Goal: Task Accomplishment & Management: Manage account settings

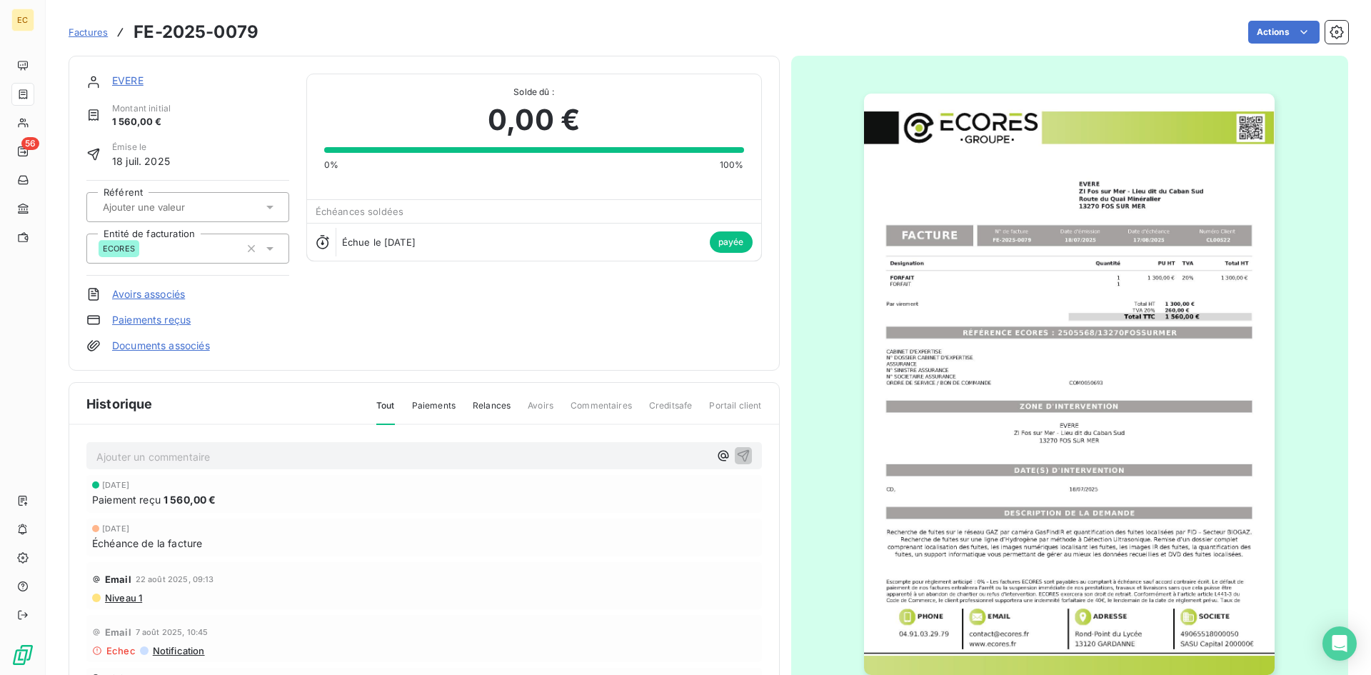
click at [88, 32] on span "Factures" at bounding box center [88, 31] width 39 height 11
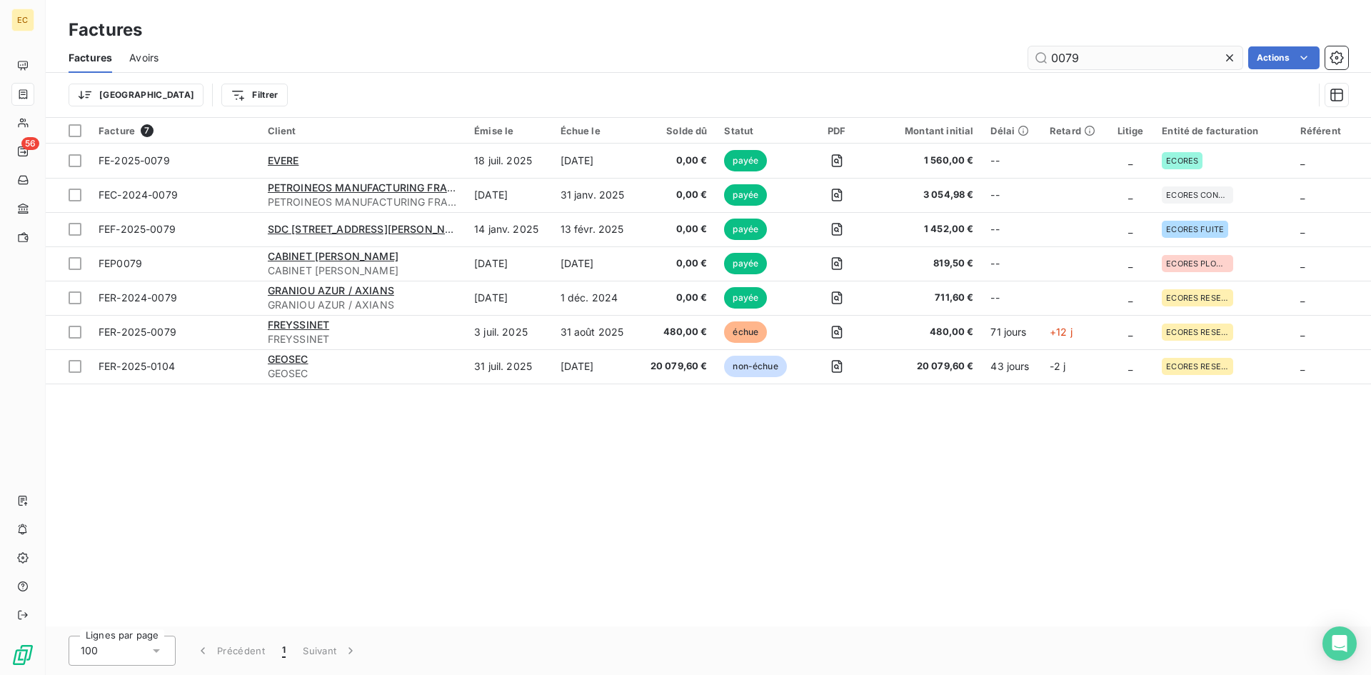
drag, startPoint x: 1099, startPoint y: 56, endPoint x: 1064, endPoint y: 58, distance: 35.0
click at [1064, 59] on input "0079" at bounding box center [1135, 57] width 214 height 23
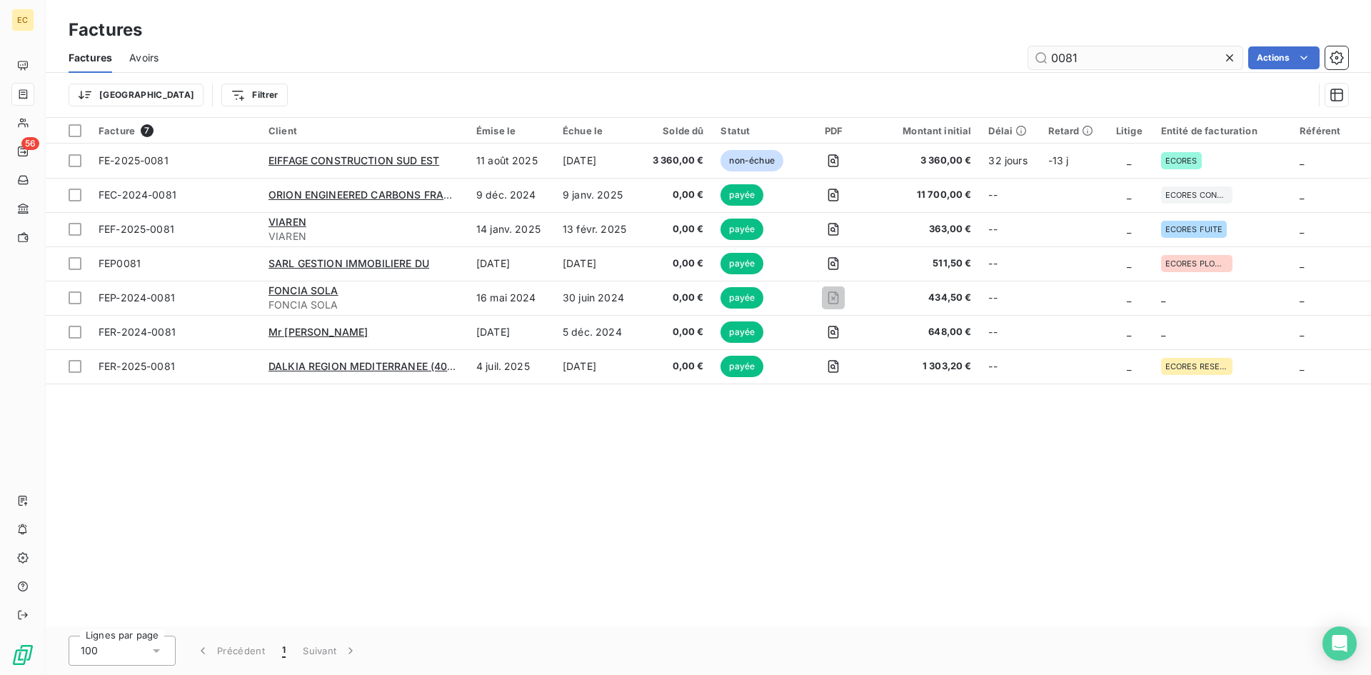
type input "0081"
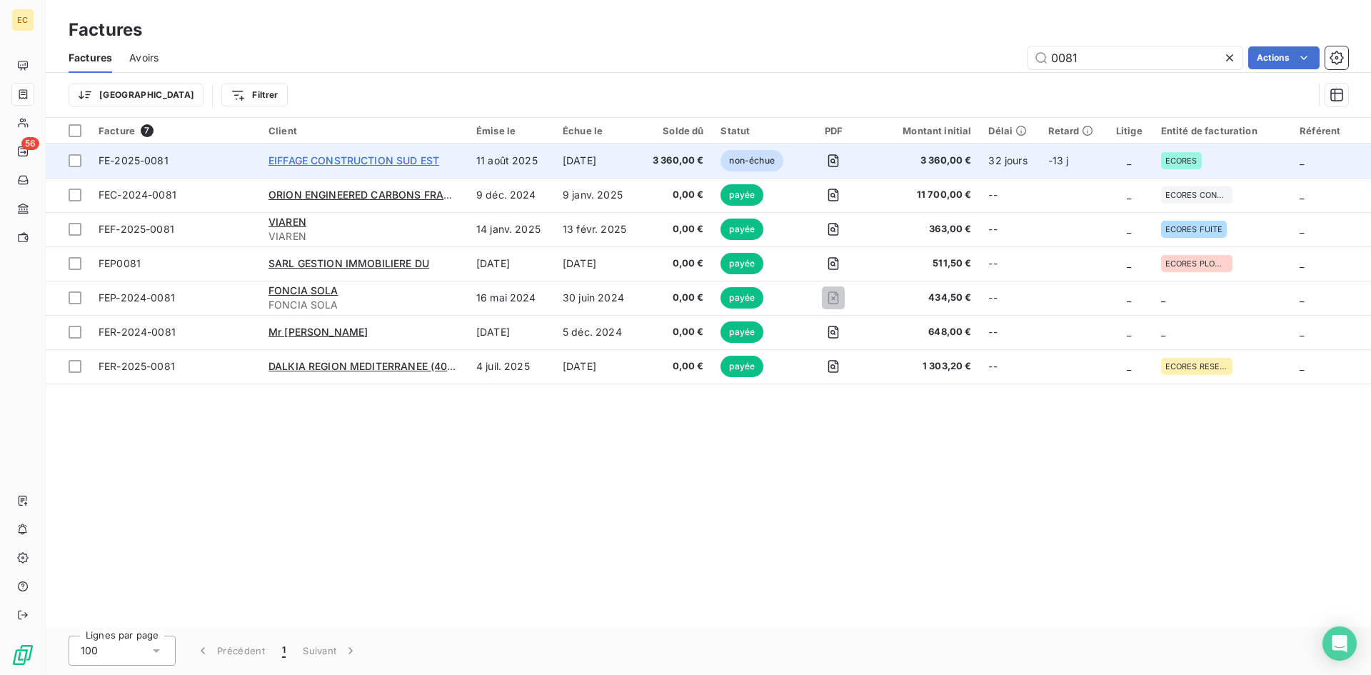
click at [333, 161] on span "EIFFAGE CONSTRUCTION SUD EST" at bounding box center [353, 160] width 171 height 12
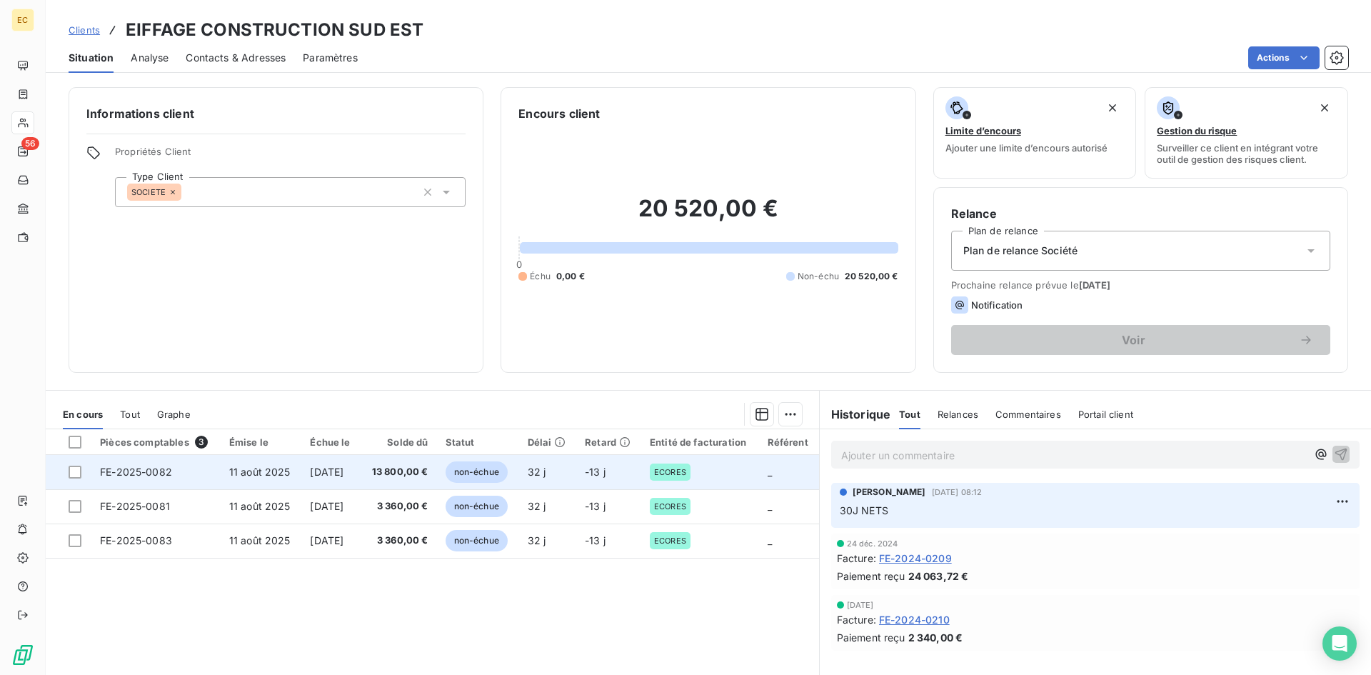
click at [399, 476] on span "13 800,00 €" at bounding box center [398, 472] width 59 height 14
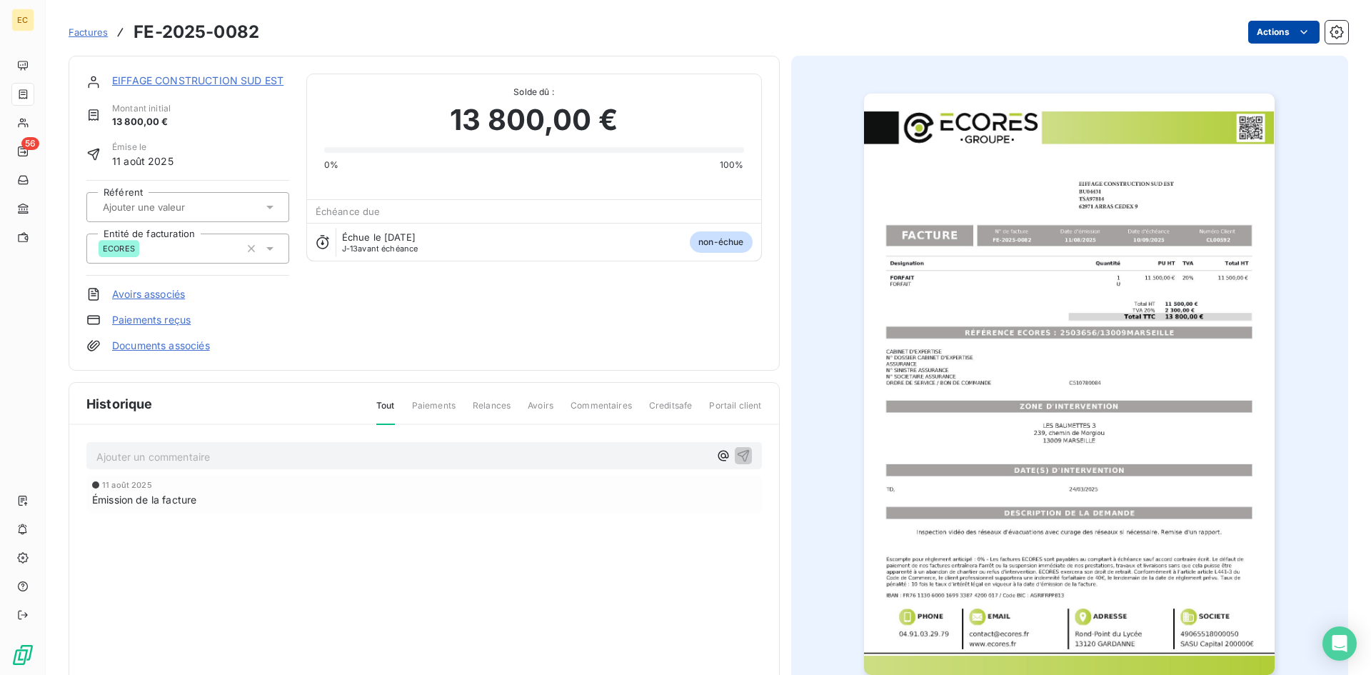
click at [1283, 33] on html "EC 56 Factures FE-2025-0082 Actions EIFFAGE CONSTRUCTION SUD EST Montant initia…" at bounding box center [685, 337] width 1371 height 675
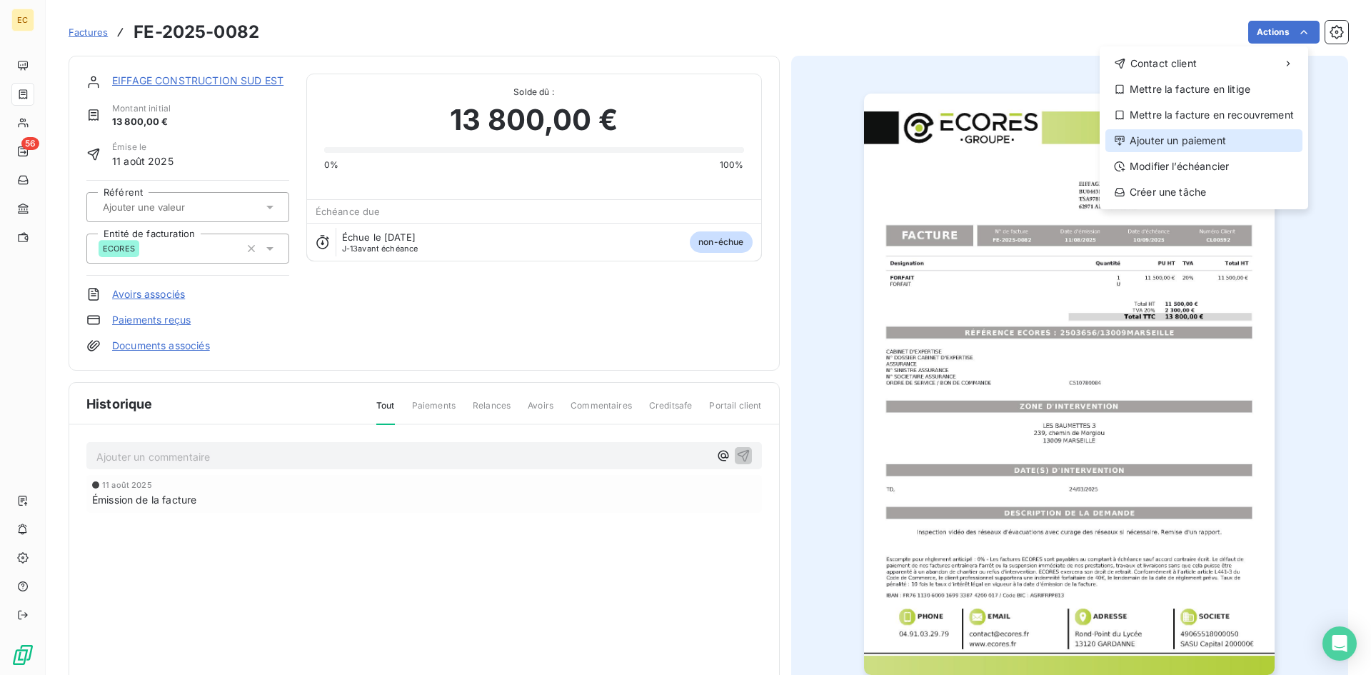
click at [1221, 138] on div "Ajouter un paiement" at bounding box center [1203, 140] width 197 height 23
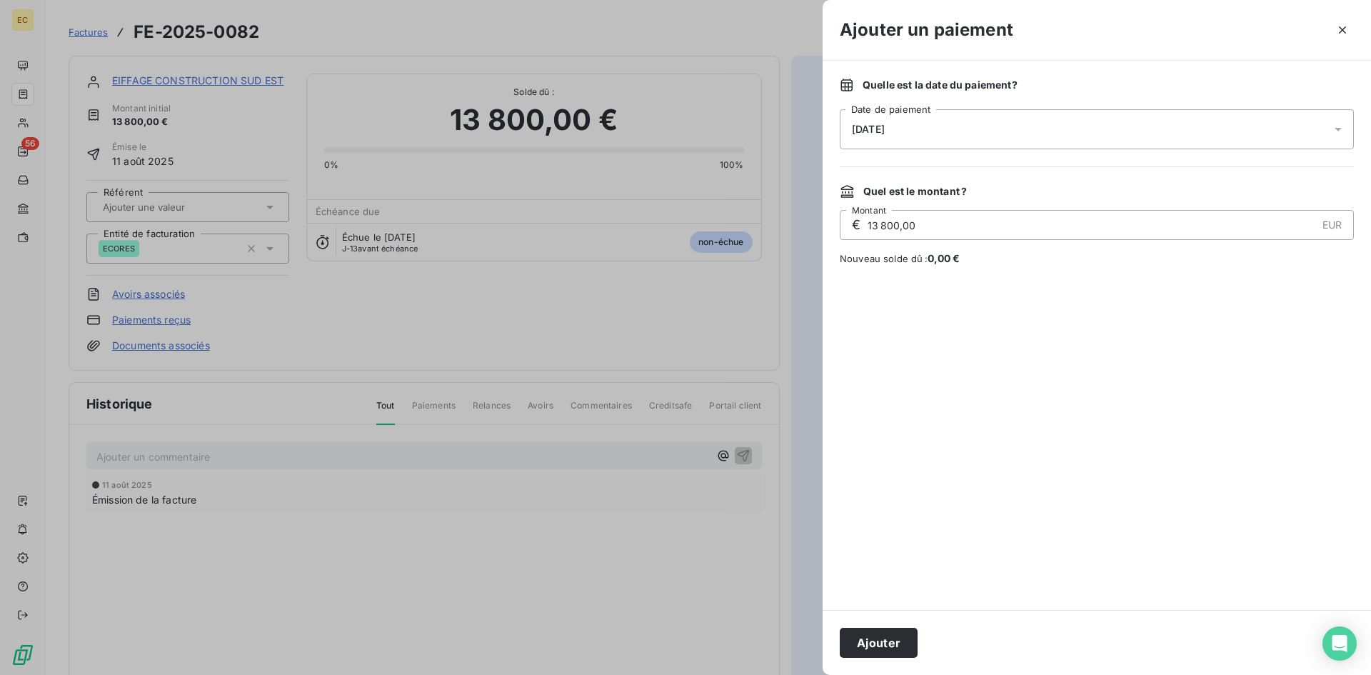
click at [897, 135] on div "[DATE]" at bounding box center [1097, 129] width 514 height 40
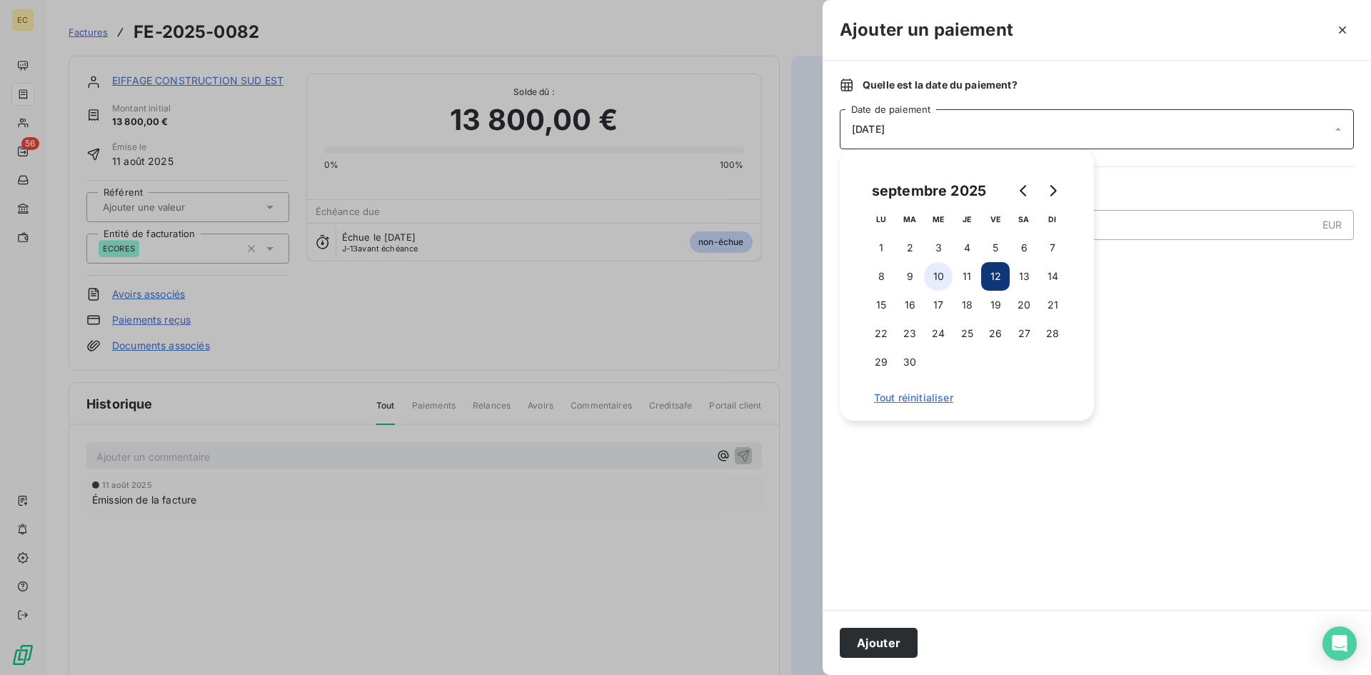
click at [944, 275] on button "10" at bounding box center [938, 276] width 29 height 29
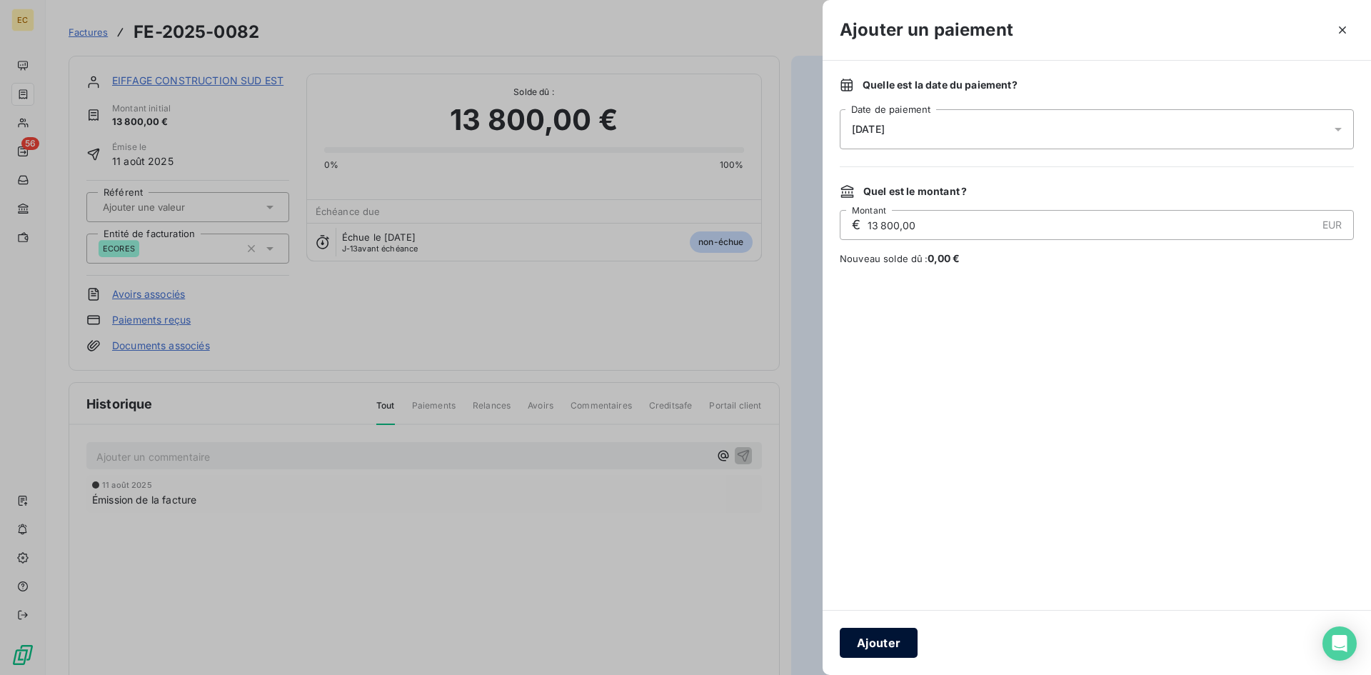
click at [903, 637] on button "Ajouter" at bounding box center [879, 643] width 78 height 30
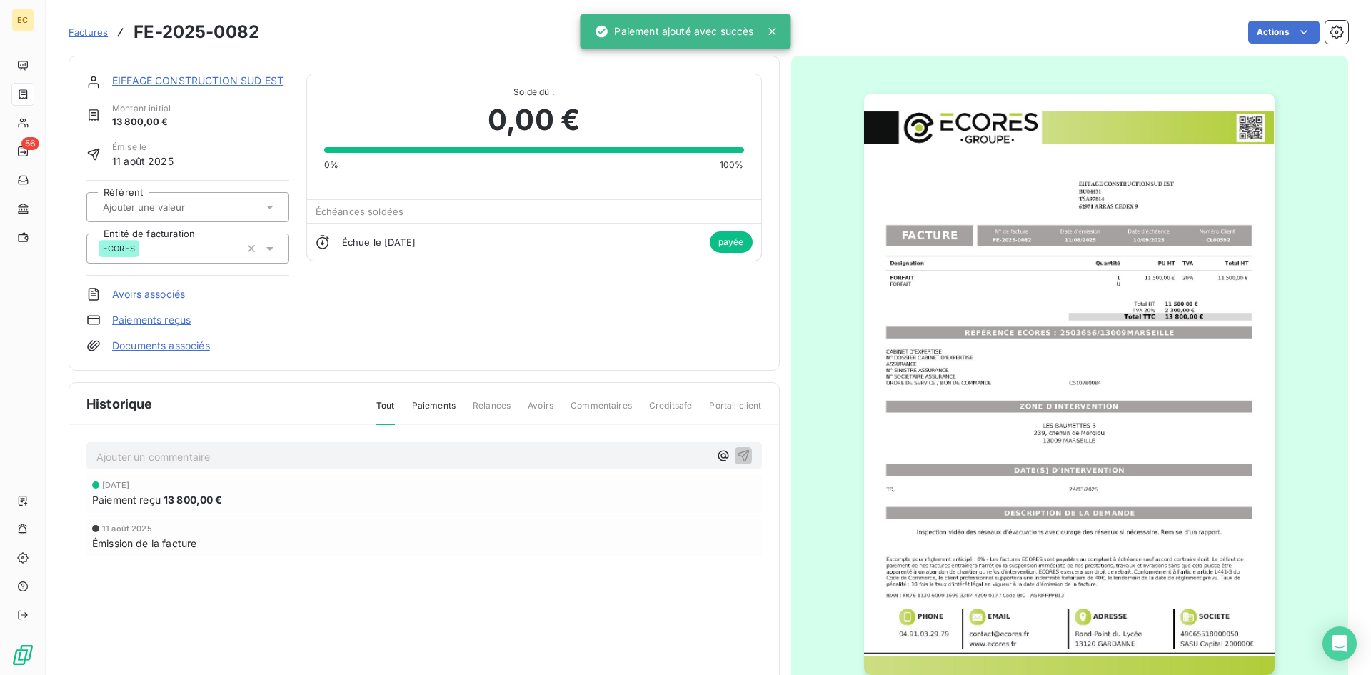
click at [90, 39] on link "Factures" at bounding box center [88, 32] width 39 height 14
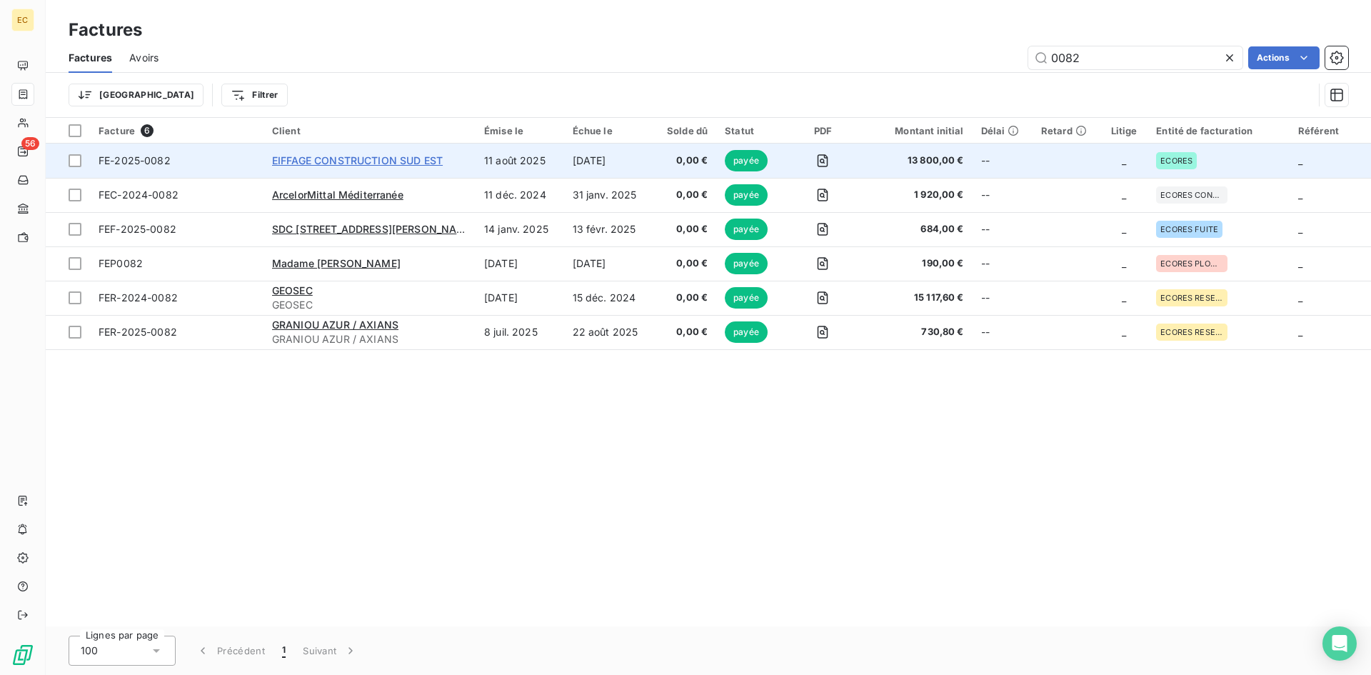
type input "0082"
click at [373, 158] on span "EIFFAGE CONSTRUCTION SUD EST" at bounding box center [357, 160] width 171 height 12
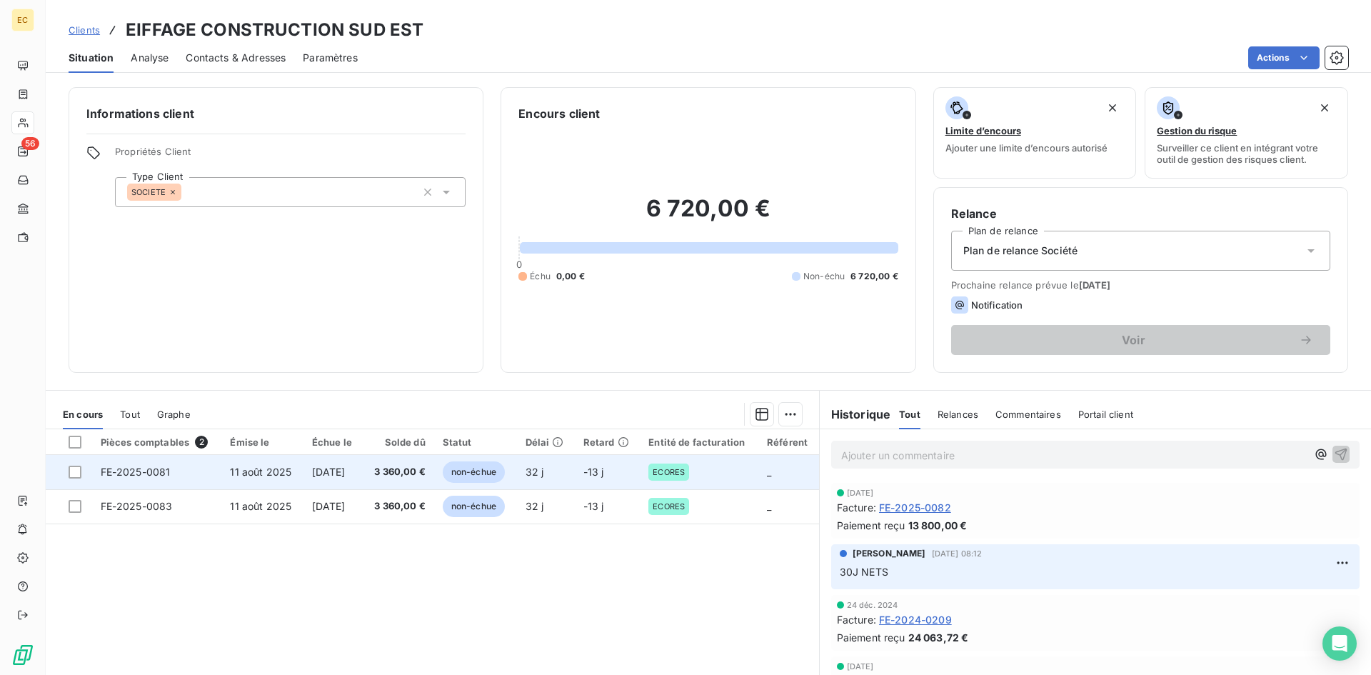
click at [185, 477] on td "FE-2025-0081" at bounding box center [157, 472] width 130 height 34
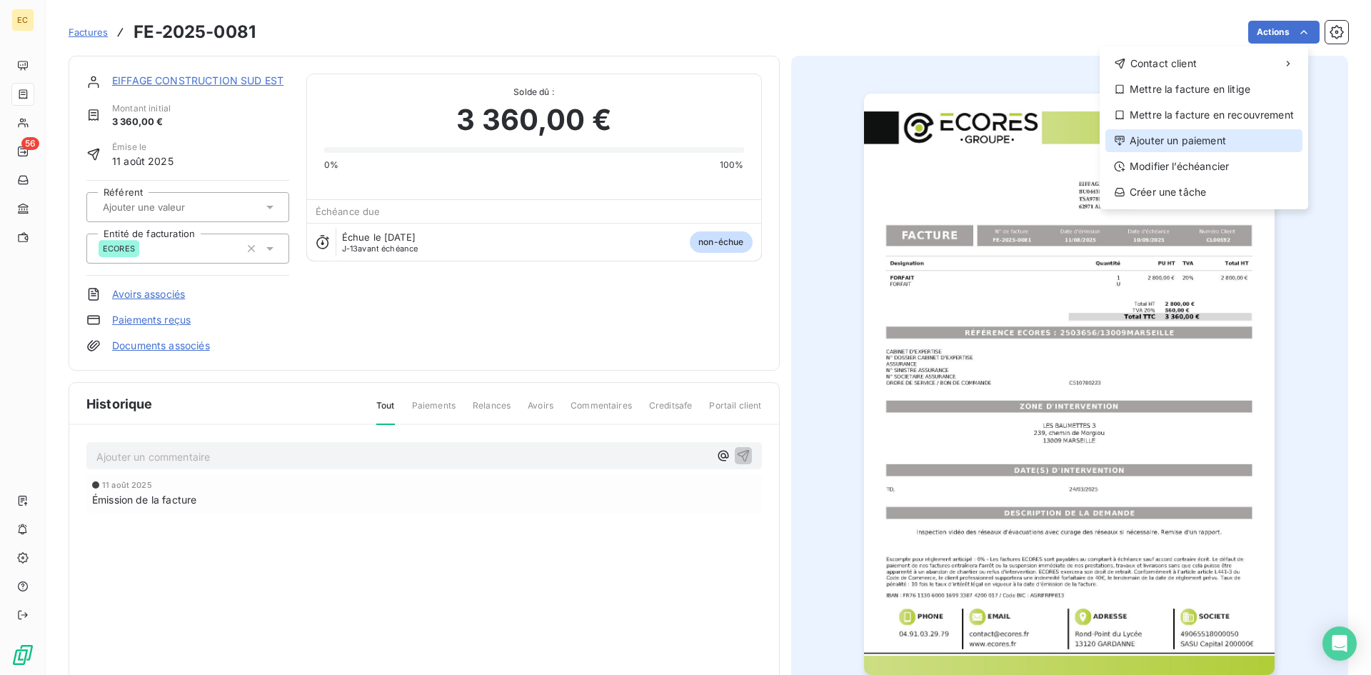
click at [1185, 140] on div "Ajouter un paiement" at bounding box center [1203, 140] width 197 height 23
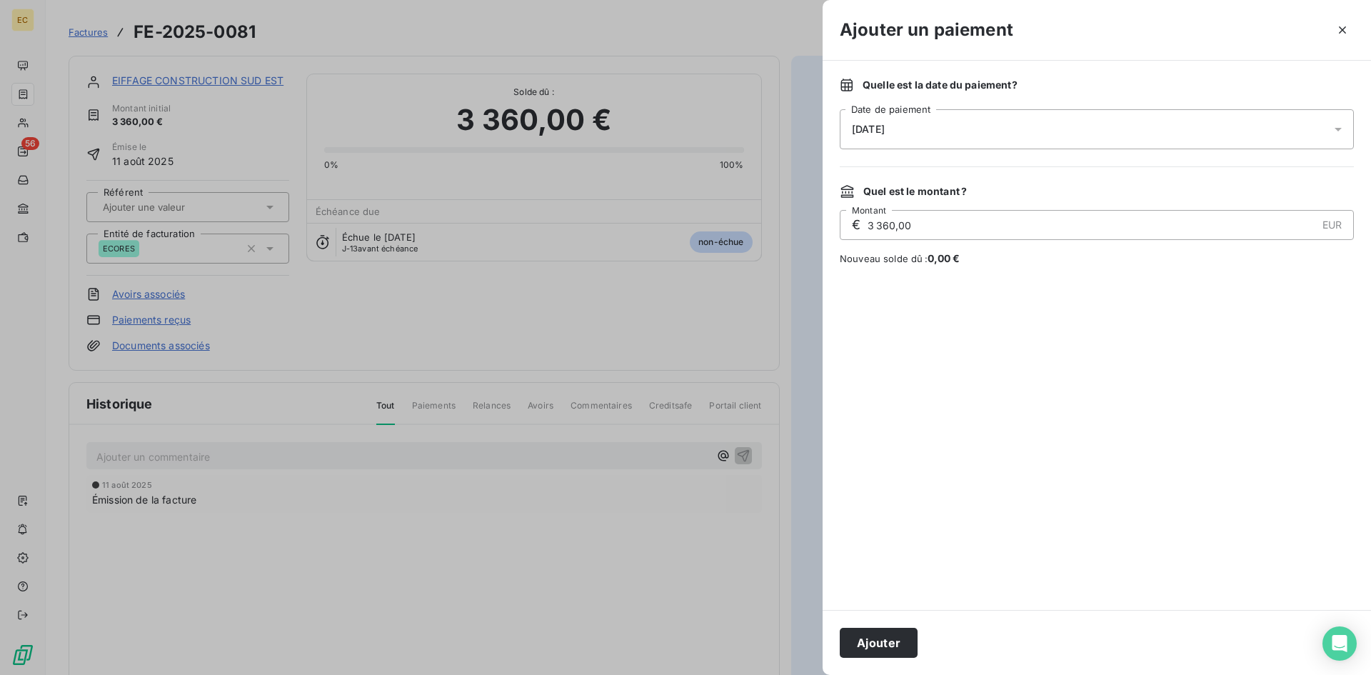
click at [925, 124] on div "[DATE]" at bounding box center [1097, 129] width 514 height 40
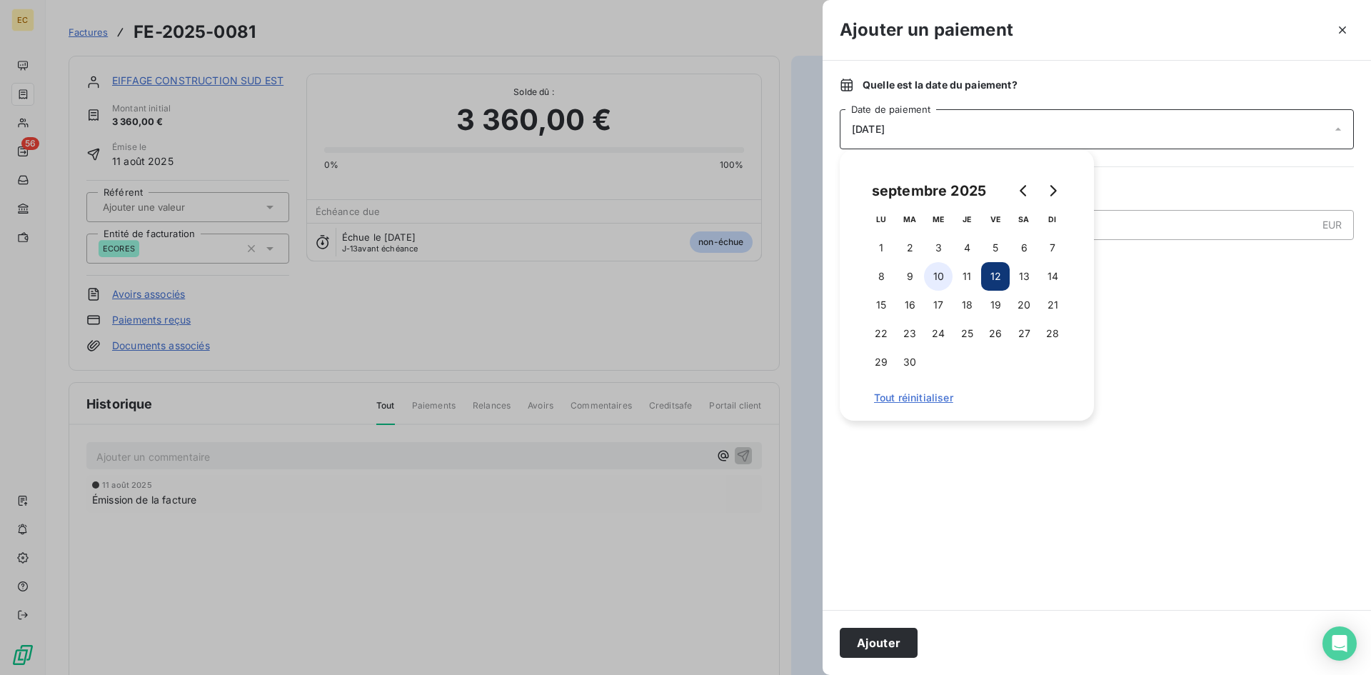
click at [942, 278] on button "10" at bounding box center [938, 276] width 29 height 29
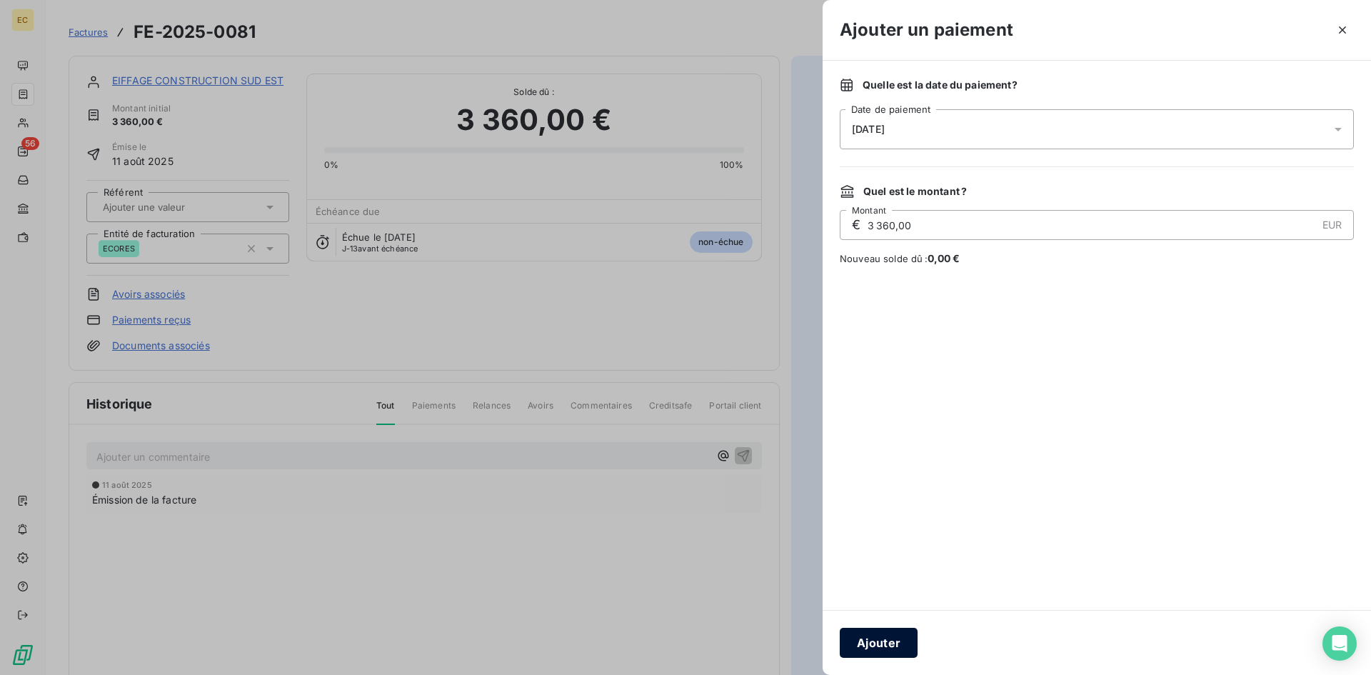
click at [888, 640] on button "Ajouter" at bounding box center [879, 643] width 78 height 30
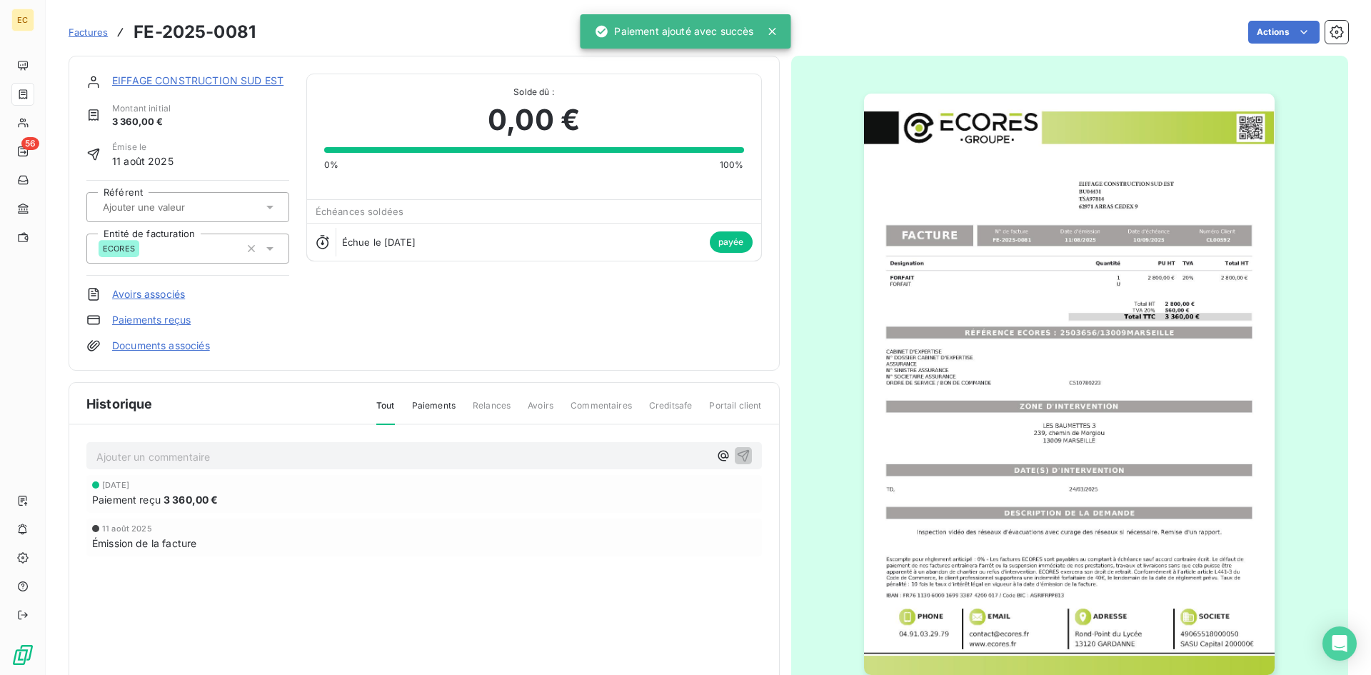
click at [140, 81] on link "EIFFAGE CONSTRUCTION SUD EST" at bounding box center [197, 80] width 171 height 12
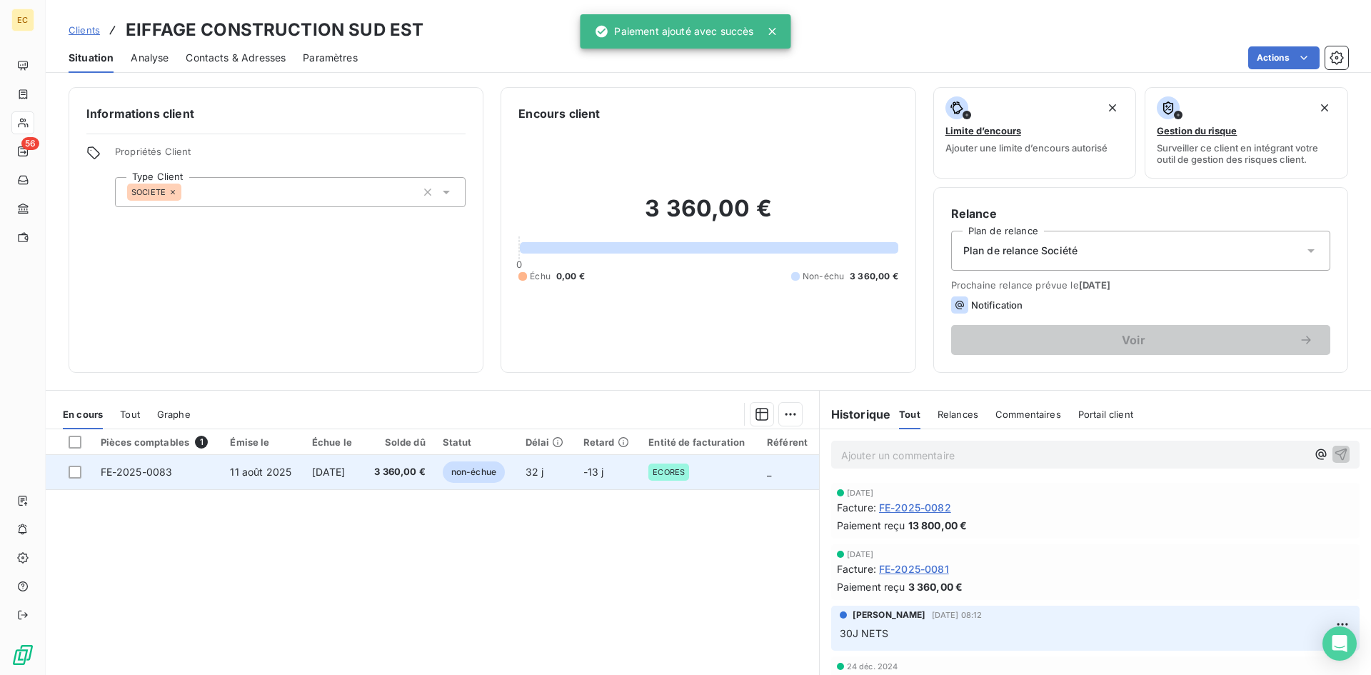
click at [230, 472] on span "11 août 2025" at bounding box center [260, 471] width 61 height 12
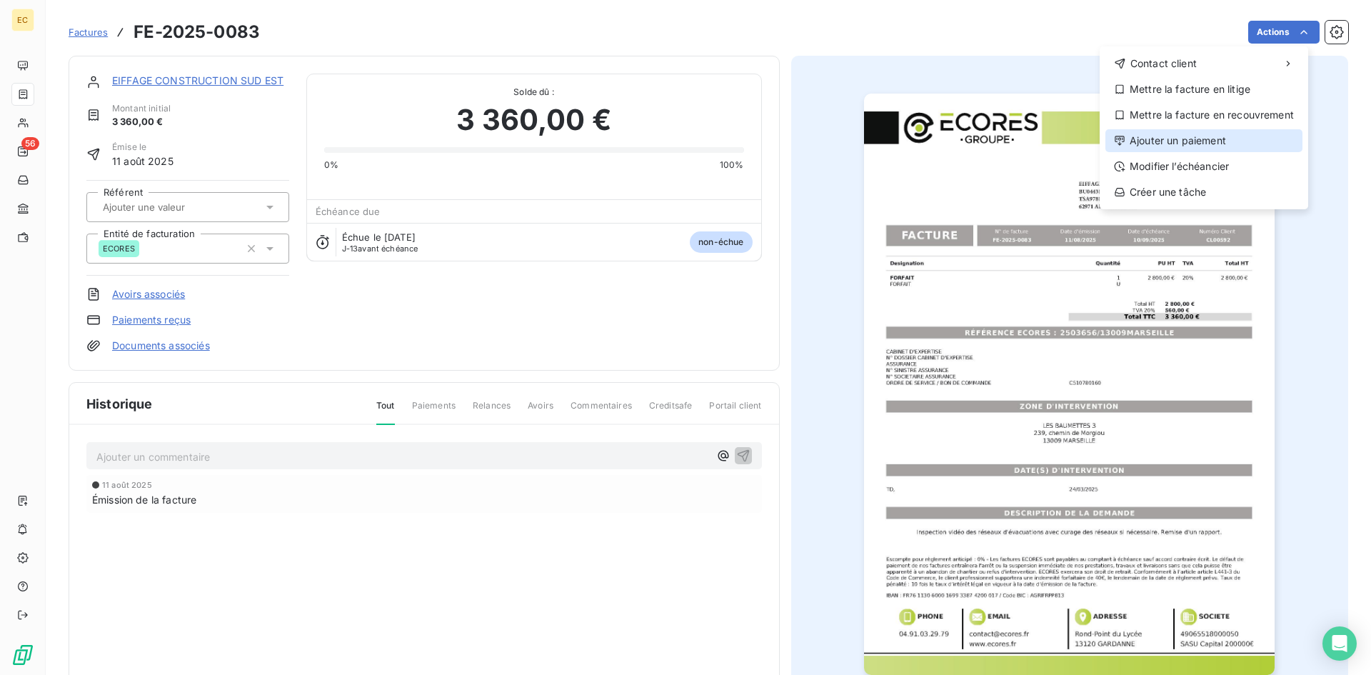
click at [1153, 138] on div "Ajouter un paiement" at bounding box center [1203, 140] width 197 height 23
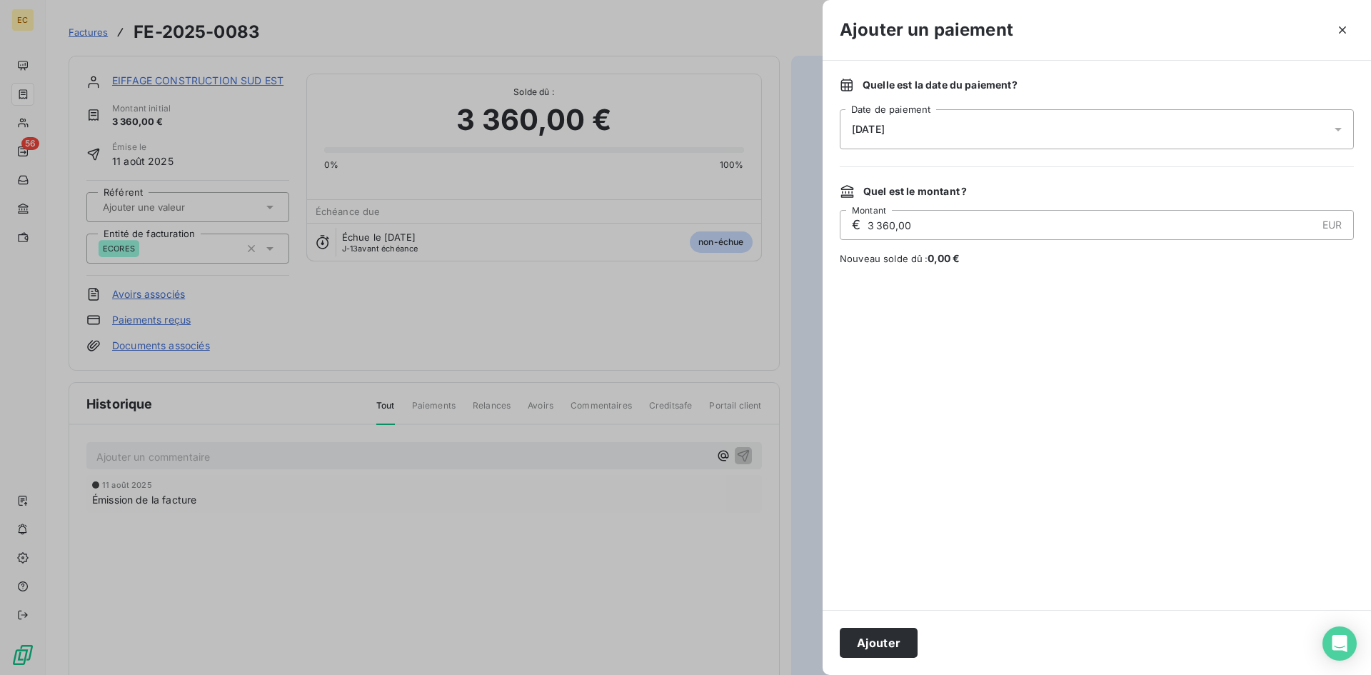
click at [885, 131] on span "[DATE]" at bounding box center [868, 129] width 33 height 11
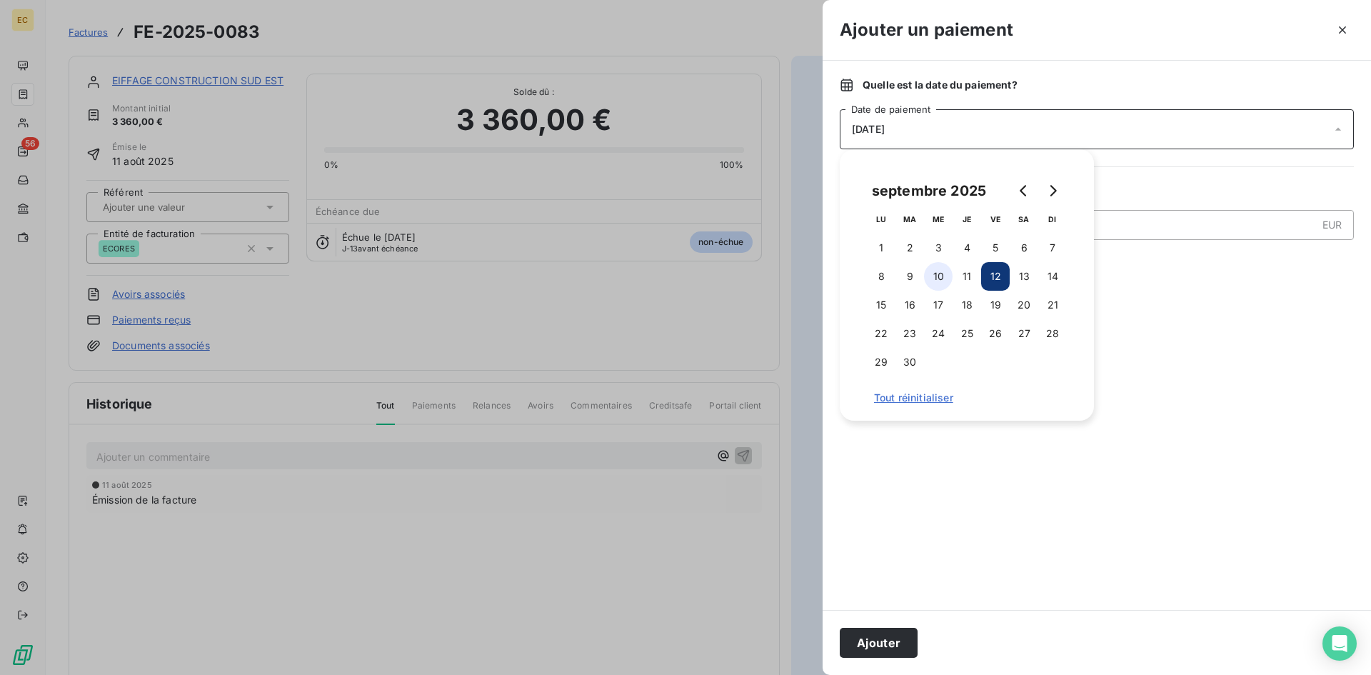
click at [940, 273] on button "10" at bounding box center [938, 276] width 29 height 29
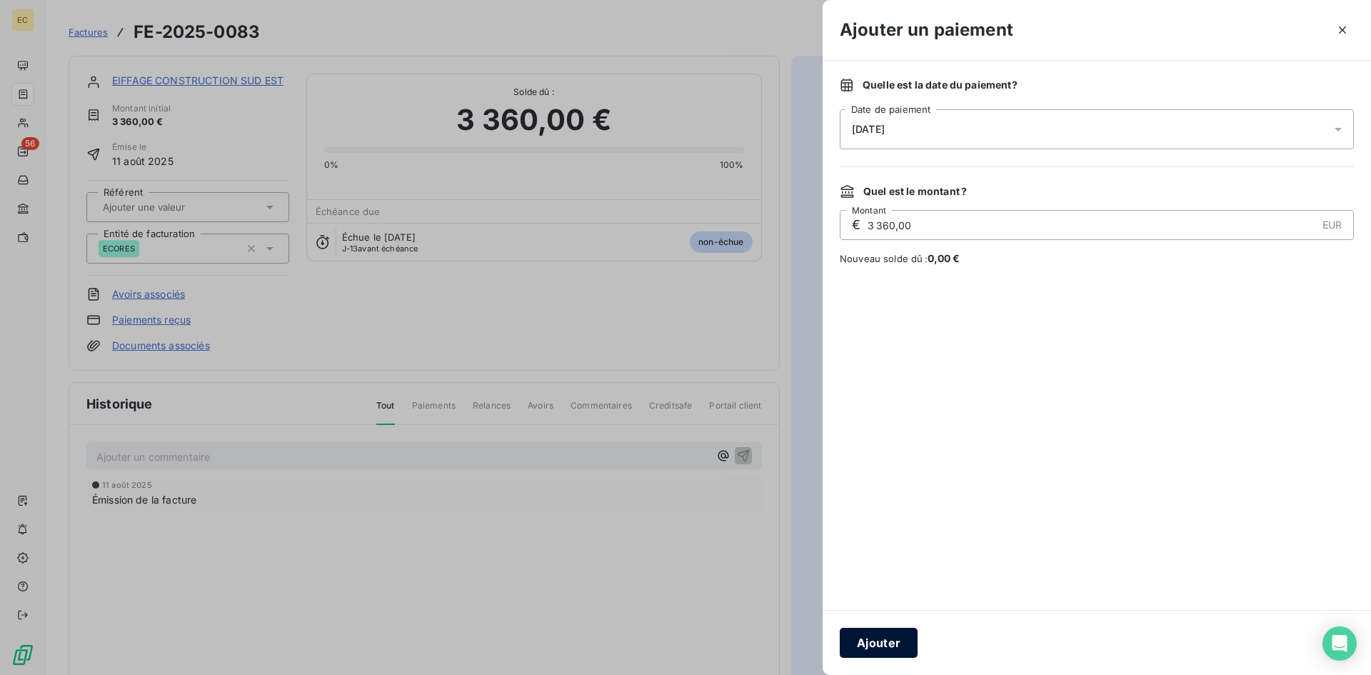
click at [895, 642] on button "Ajouter" at bounding box center [879, 643] width 78 height 30
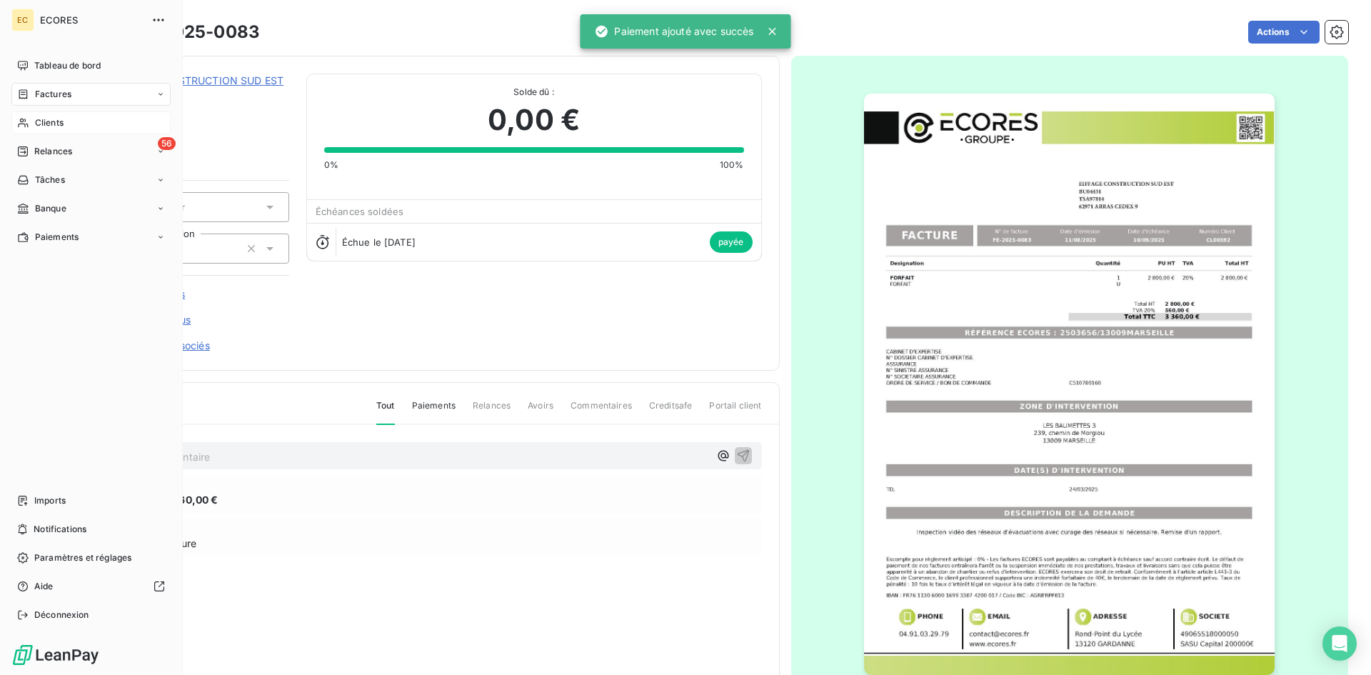
click at [49, 117] on span "Clients" at bounding box center [49, 122] width 29 height 13
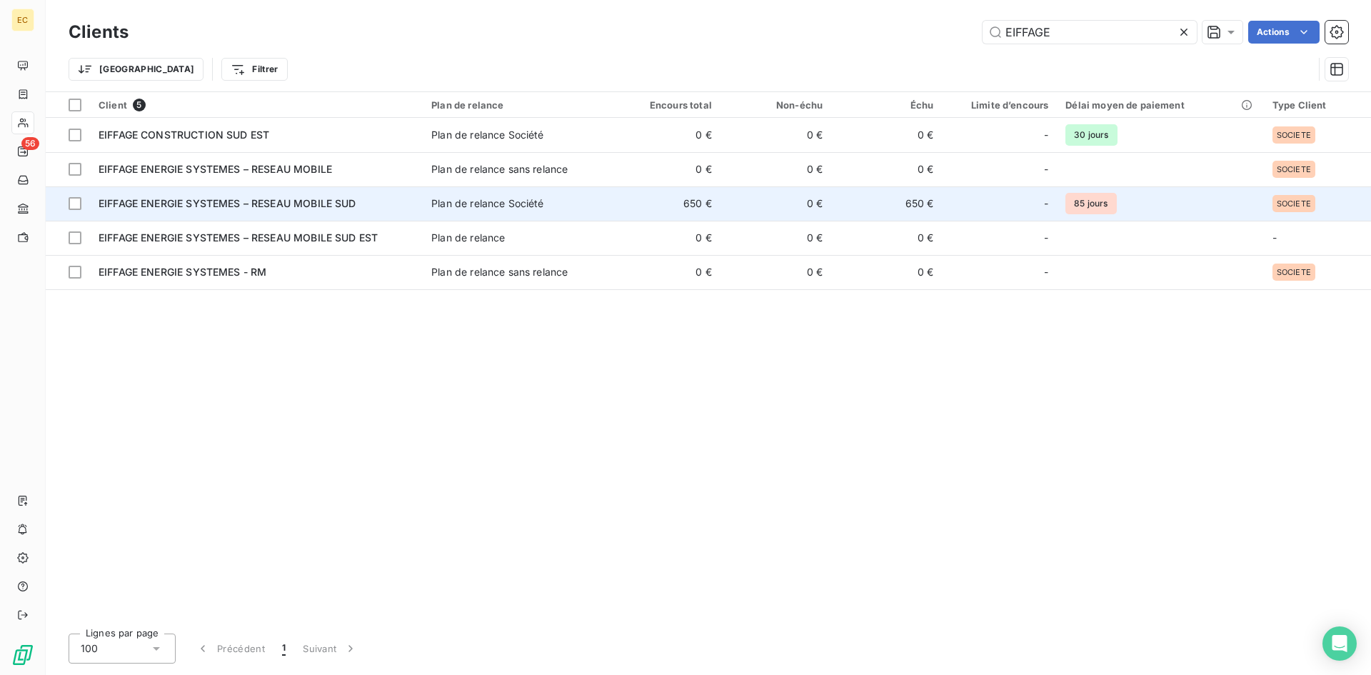
type input "EIFFAGE"
click at [369, 203] on div "EIFFAGE ENERGIE SYSTEMES – RESEAU MOBILE SUD" at bounding box center [257, 203] width 316 height 14
